Goal: Task Accomplishment & Management: Complete application form

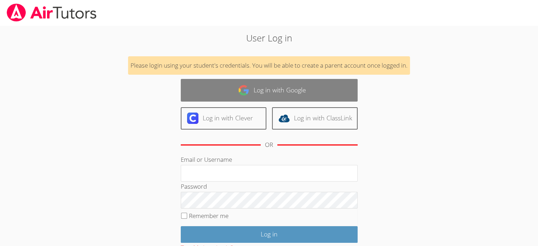
click at [277, 88] on link "Log in with Google" at bounding box center [269, 90] width 177 height 22
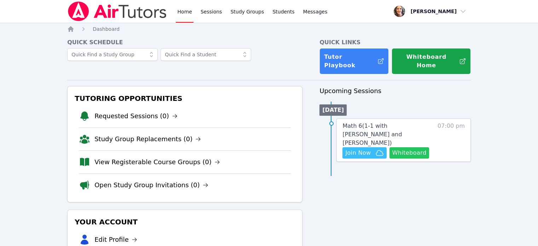
click at [407, 147] on button "Whiteboard" at bounding box center [410, 152] width 40 height 11
click at [360, 149] on span "Join Now" at bounding box center [357, 153] width 25 height 8
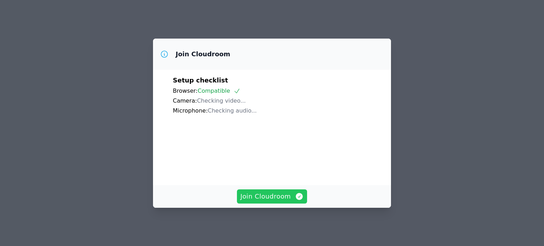
click at [258, 198] on span "Join Cloudroom" at bounding box center [271, 196] width 63 height 10
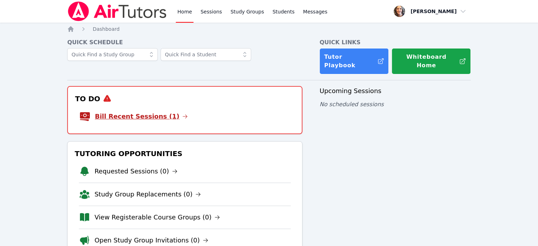
click at [120, 111] on link "Bill Recent Sessions (1)" at bounding box center [141, 116] width 93 height 10
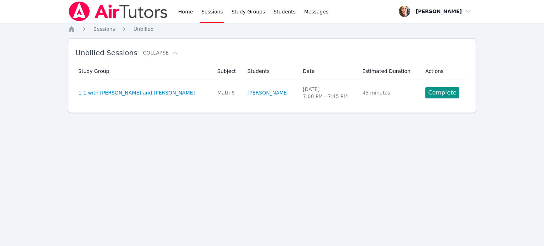
drag, startPoint x: 436, startPoint y: 91, endPoint x: 412, endPoint y: 72, distance: 30.7
click at [436, 91] on link "Complete" at bounding box center [442, 92] width 34 height 11
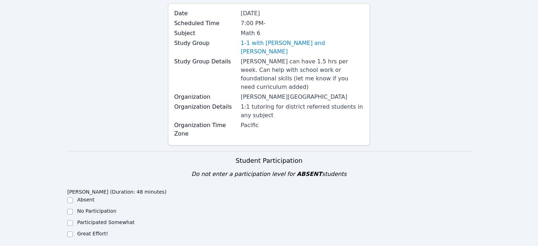
scroll to position [106, 0]
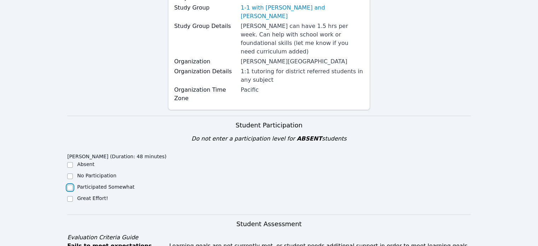
click at [71, 185] on input "Participated Somewhat" at bounding box center [70, 188] width 6 height 6
checkbox input "true"
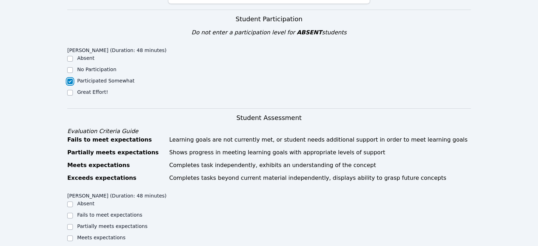
scroll to position [283, 0]
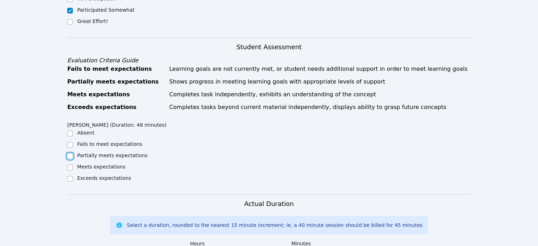
click at [71, 153] on input "Partially meets expectations" at bounding box center [70, 156] width 6 height 6
checkbox input "true"
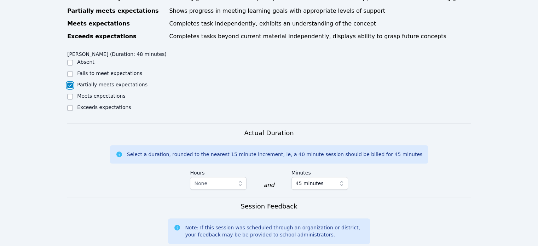
scroll to position [389, 0]
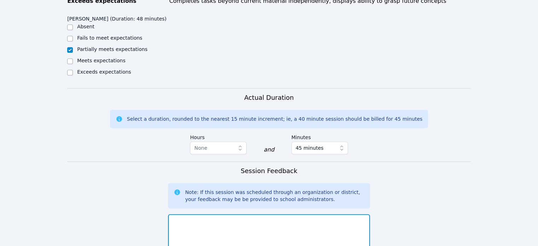
click at [183, 214] on textarea at bounding box center [269, 233] width 202 height 38
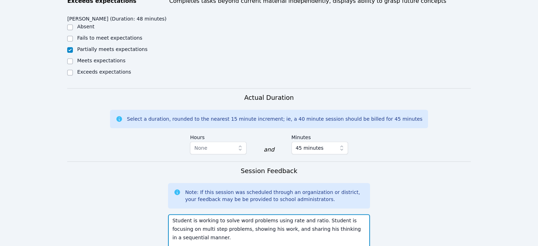
scroll to position [517, 0]
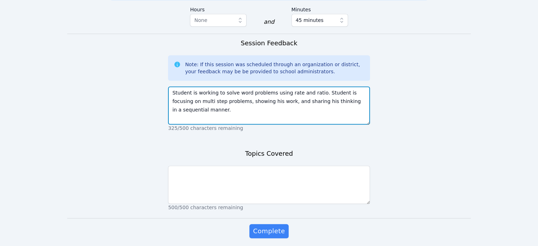
type textarea "Student is working to solve word problems using rate and ratio. Student is focu…"
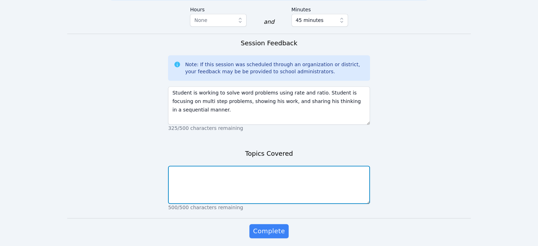
click at [184, 166] on textarea at bounding box center [269, 185] width 202 height 38
click at [185, 166] on textarea "ratio word problems" at bounding box center [269, 185] width 202 height 38
type textarea "ratios word problems"
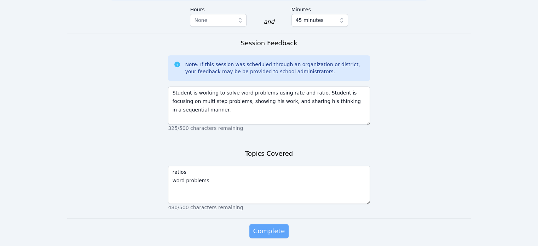
click at [269, 226] on span "Complete" at bounding box center [269, 231] width 32 height 10
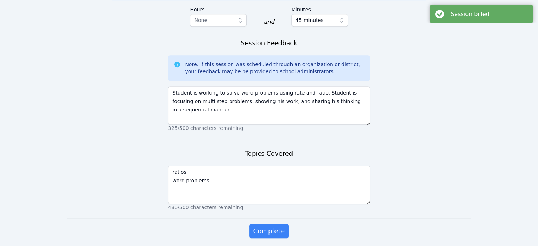
scroll to position [0, 0]
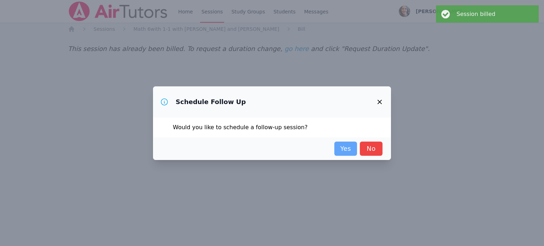
click at [350, 149] on link "Yes" at bounding box center [345, 149] width 23 height 14
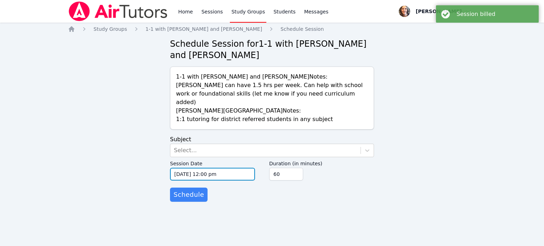
click at [235, 168] on input "10/14/2025 12:00 pm" at bounding box center [212, 174] width 85 height 13
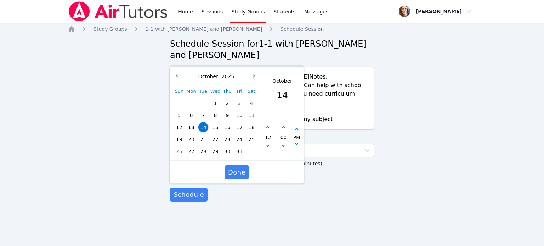
click at [228, 120] on div "Sun Mon Tue Wed Thu Fri Sat 1 2 3 4 5 6 7 8 9 10 11 12 13 14 15 16 17 18 19 20 …" at bounding box center [215, 121] width 84 height 72
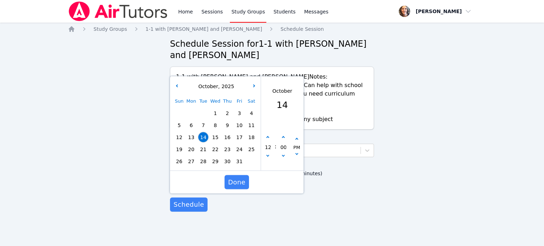
click at [227, 132] on span "16" at bounding box center [227, 137] width 10 height 10
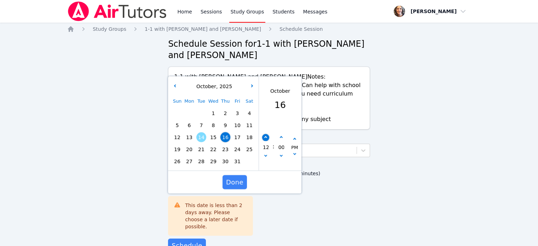
click at [269, 134] on button "button" at bounding box center [265, 137] width 7 height 7
type input "10/16/2025 01:00 pm"
type input "01"
click at [268, 134] on button "button" at bounding box center [265, 137] width 7 height 7
type input "10/16/2025 02:00 pm"
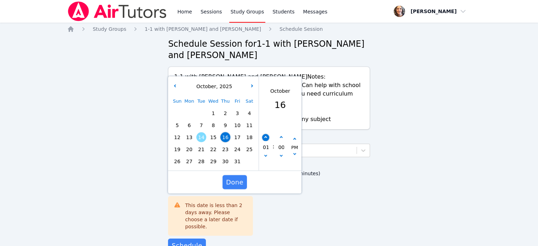
type input "02"
click at [268, 134] on button "button" at bounding box center [265, 137] width 7 height 7
type input "10/16/2025 03:00 pm"
type input "03"
click at [268, 134] on button "button" at bounding box center [265, 137] width 7 height 7
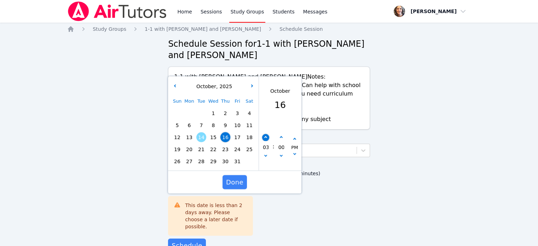
type input "10/16/2025 04:00 pm"
type input "04"
click at [234, 177] on span "Done" at bounding box center [234, 182] width 17 height 10
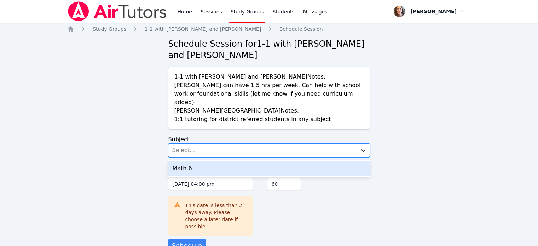
click at [362, 147] on icon at bounding box center [363, 150] width 7 height 7
click at [194, 161] on div "Math 6" at bounding box center [269, 168] width 202 height 14
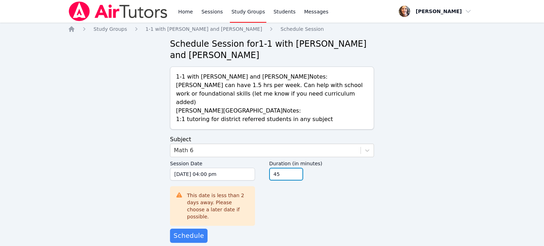
type input "45"
click at [296, 168] on input "45" at bounding box center [286, 174] width 34 height 13
click at [183, 231] on span "Schedule" at bounding box center [188, 236] width 30 height 10
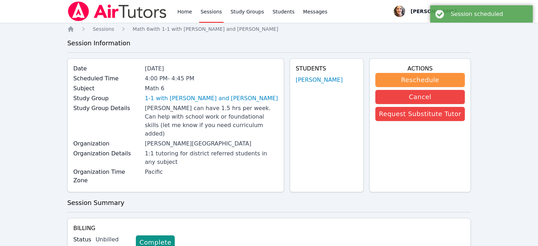
scroll to position [76, 0]
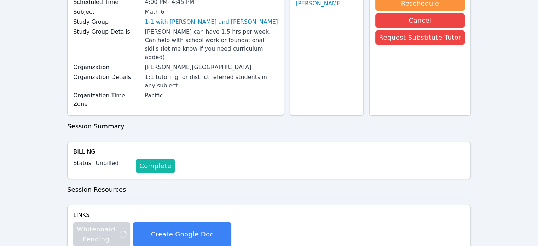
click at [148, 159] on link "Complete" at bounding box center [155, 166] width 39 height 14
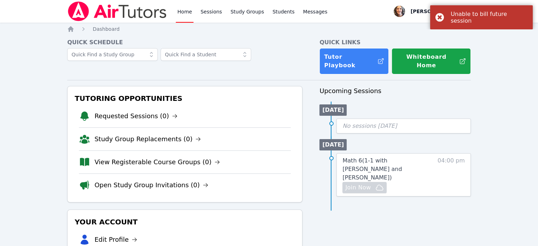
click at [439, 16] on div "Unable to bill future session" at bounding box center [481, 17] width 103 height 24
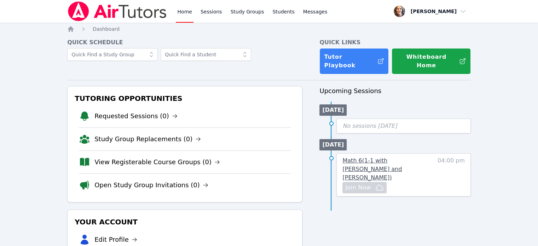
click at [395, 157] on span "Math 6 ( 1-1 with Jacob Jennings and Kylee Garitone )" at bounding box center [372, 169] width 59 height 24
